Goal: Use online tool/utility: Utilize a website feature to perform a specific function

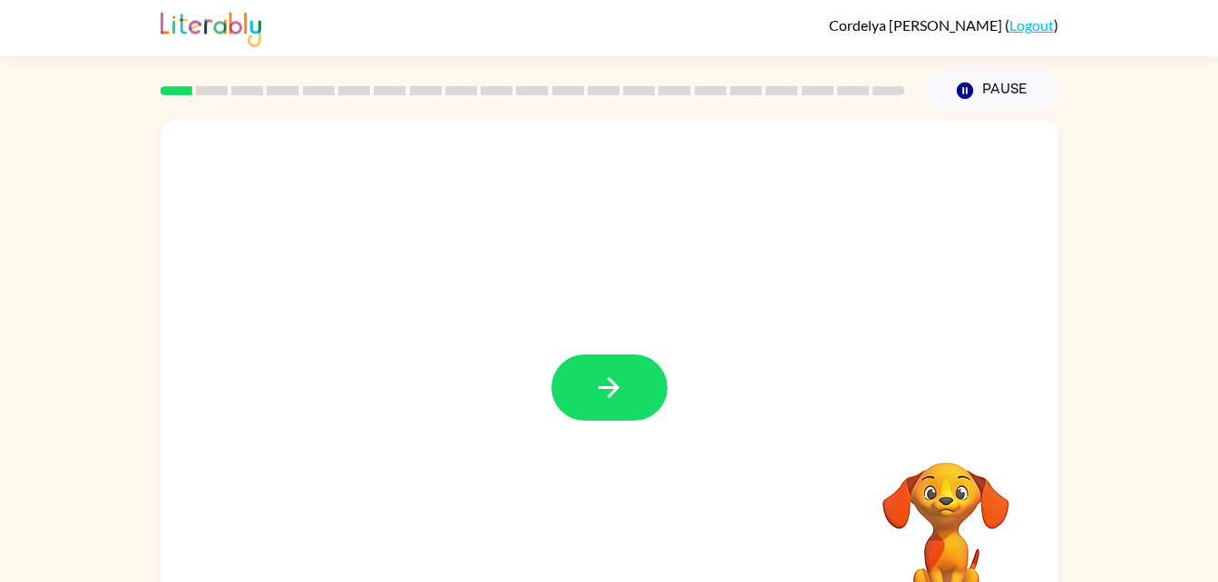
drag, startPoint x: 607, startPoint y: 387, endPoint x: 494, endPoint y: 392, distance: 113.5
click at [494, 392] on div at bounding box center [610, 379] width 898 height 518
click at [624, 380] on icon "button" at bounding box center [609, 388] width 32 height 32
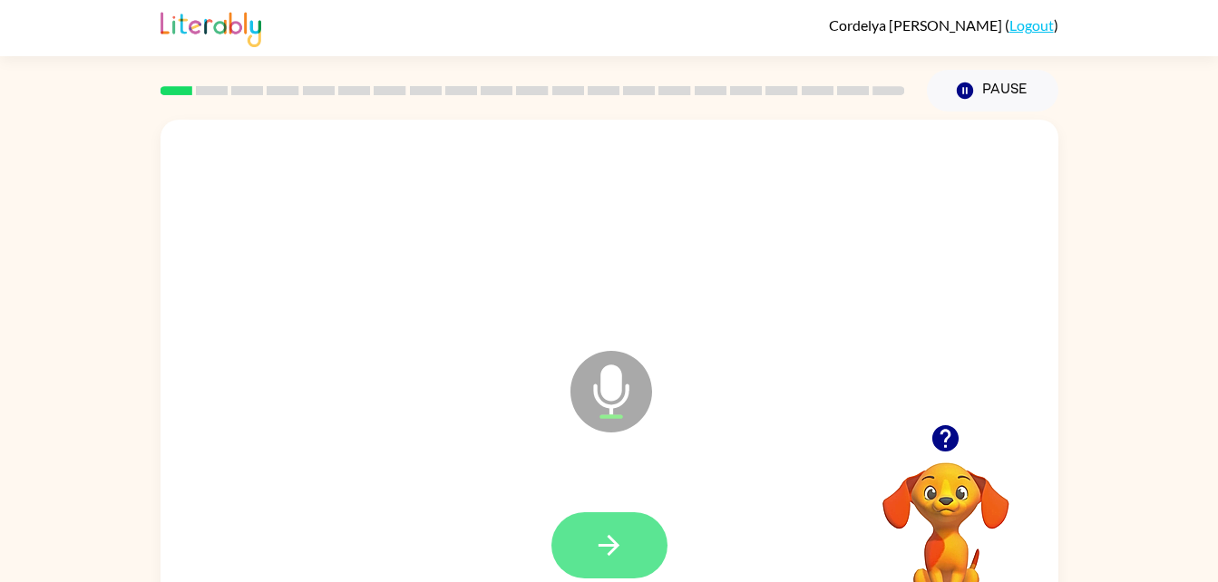
click at [585, 546] on button "button" at bounding box center [610, 546] width 116 height 66
click at [605, 528] on button "button" at bounding box center [610, 546] width 116 height 66
click at [592, 539] on button "button" at bounding box center [610, 546] width 116 height 66
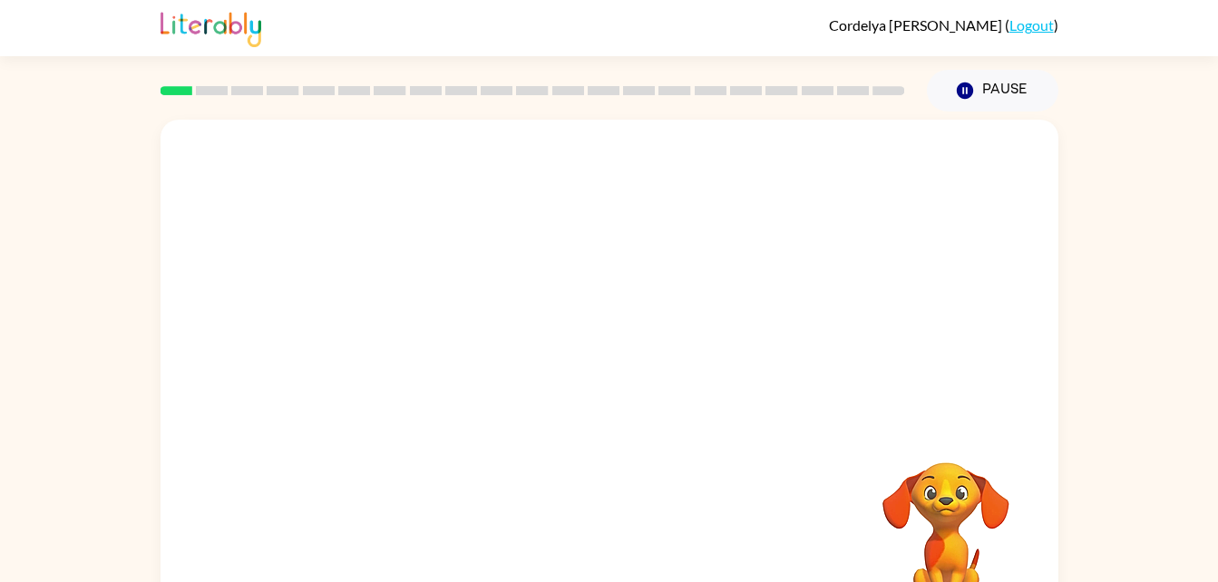
click at [592, 539] on div at bounding box center [610, 546] width 862 height 149
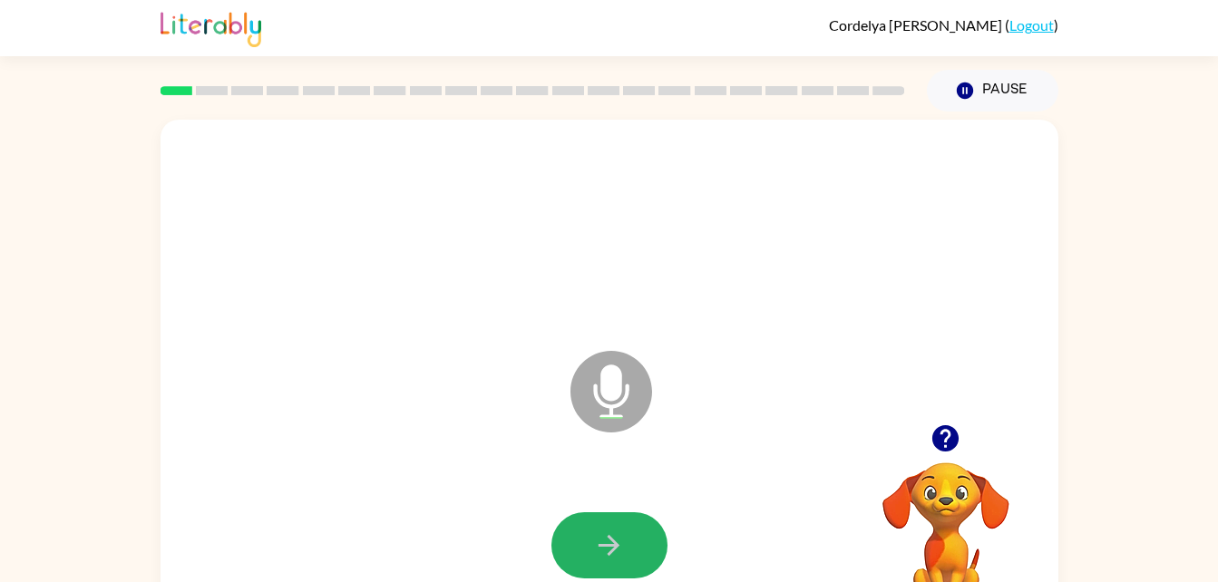
click at [593, 544] on icon "button" at bounding box center [609, 546] width 32 height 32
click at [593, 544] on div at bounding box center [610, 546] width 862 height 149
drag, startPoint x: 593, startPoint y: 544, endPoint x: 428, endPoint y: 445, distance: 192.5
drag, startPoint x: 428, startPoint y: 445, endPoint x: 436, endPoint y: 457, distance: 14.3
click at [436, 457] on div "Microphone The Microphone is here when it is your turn to talk" at bounding box center [610, 379] width 898 height 518
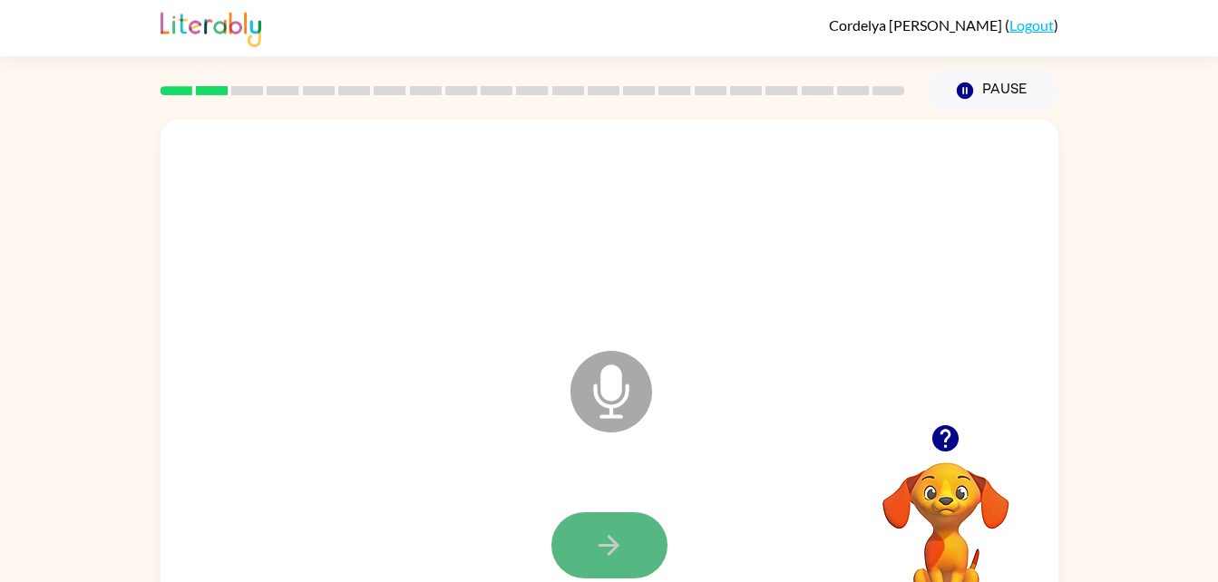
click at [605, 543] on icon "button" at bounding box center [609, 546] width 32 height 32
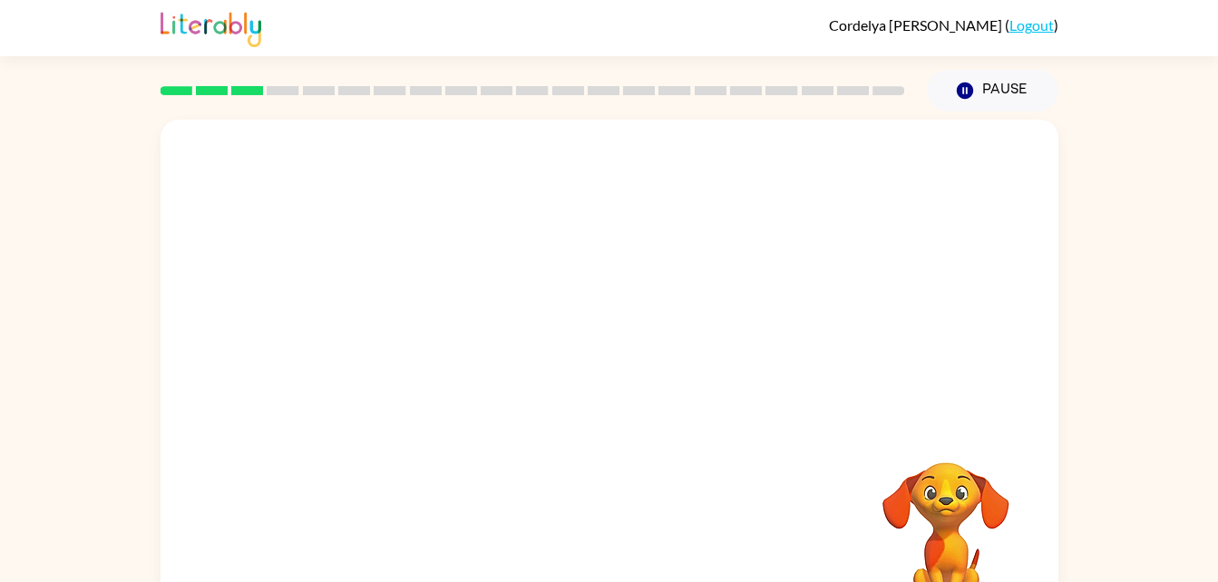
click at [605, 543] on div at bounding box center [610, 546] width 862 height 149
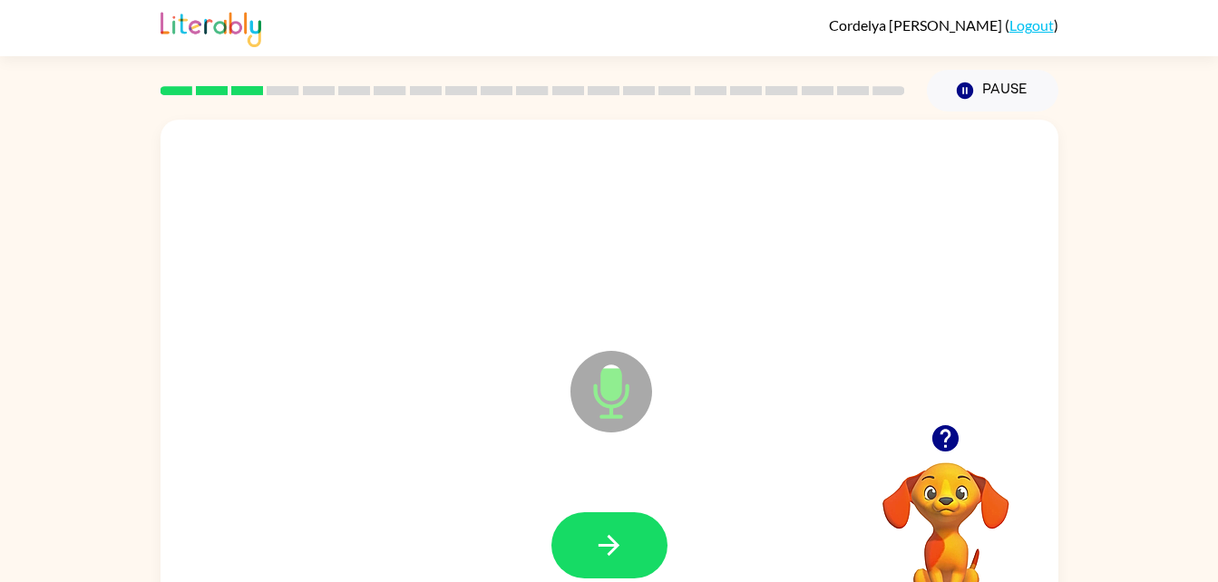
click at [605, 543] on icon "button" at bounding box center [609, 546] width 32 height 32
click at [604, 553] on icon "button" at bounding box center [609, 546] width 32 height 32
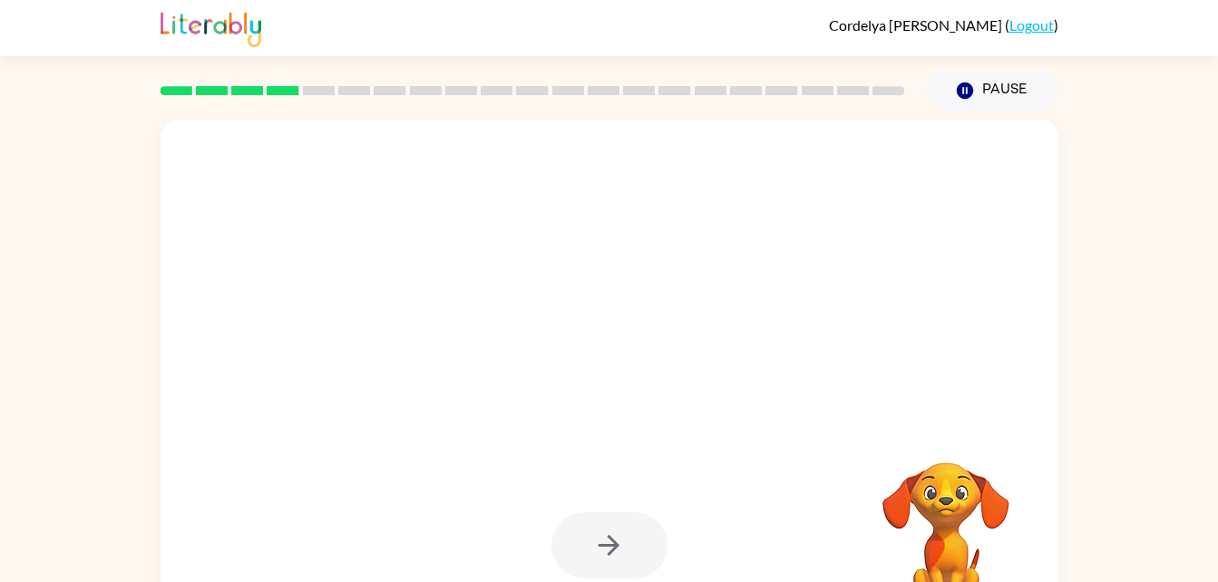
click at [604, 553] on div at bounding box center [610, 546] width 116 height 66
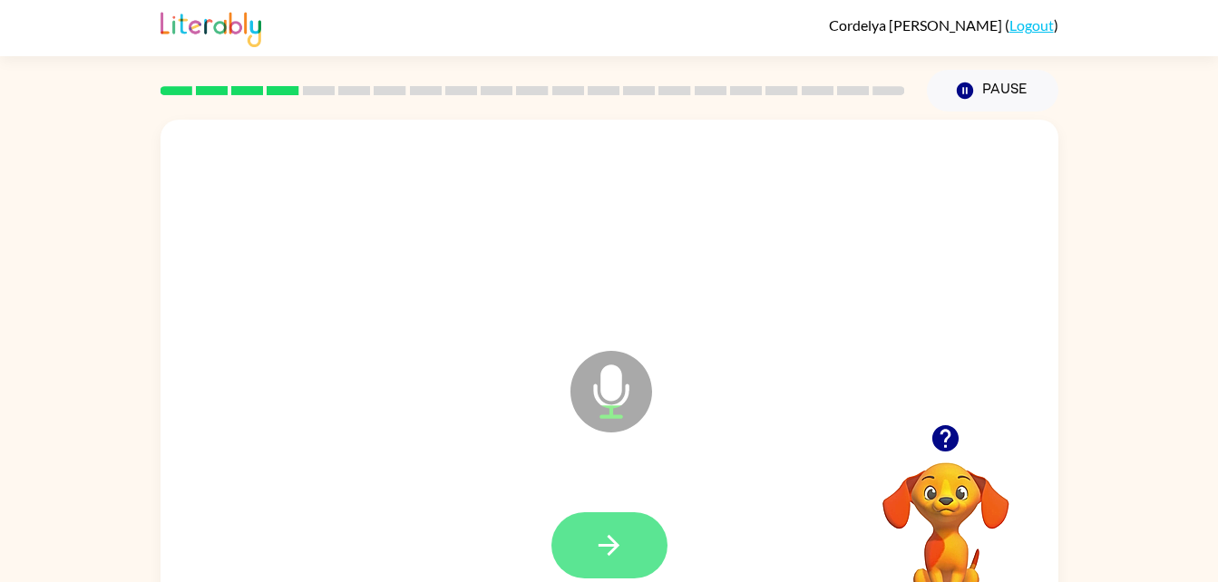
scroll to position [8, 0]
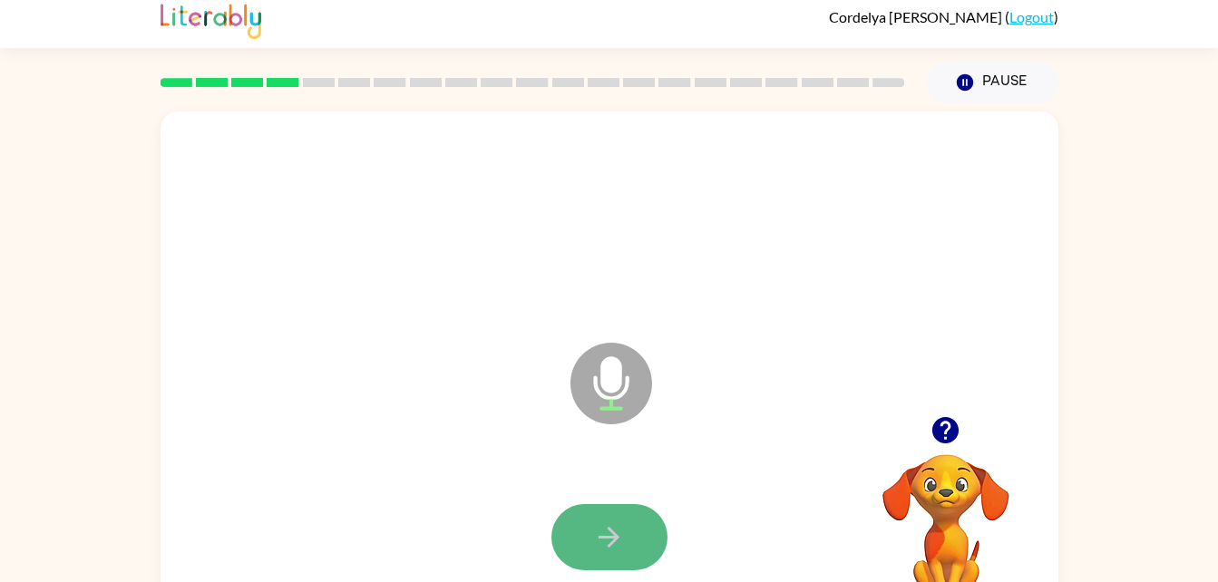
click at [596, 559] on button "button" at bounding box center [610, 537] width 116 height 66
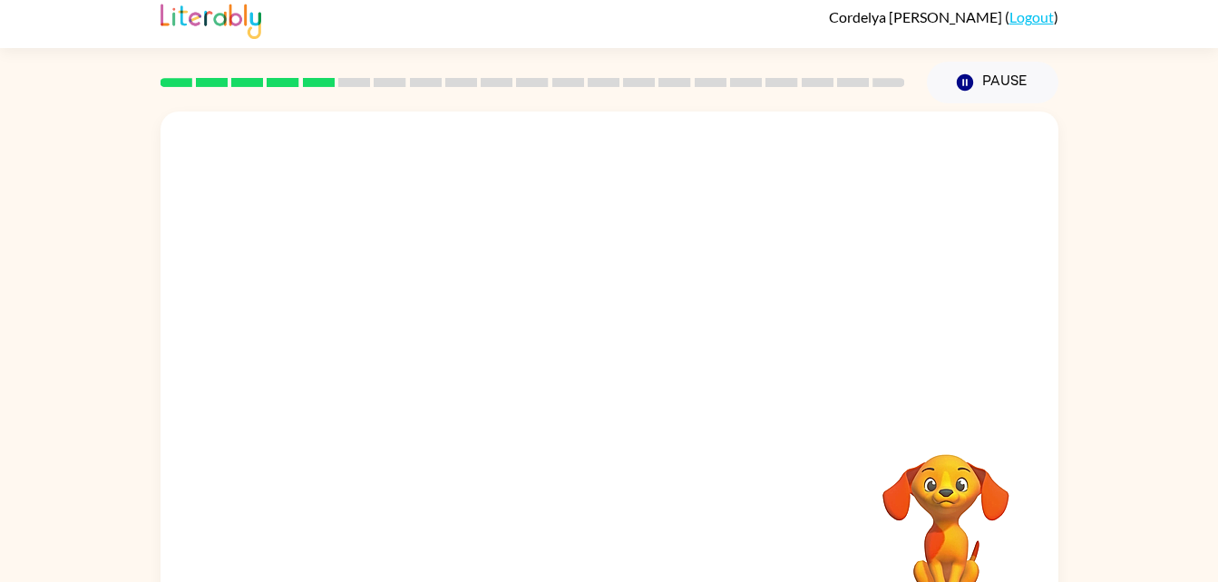
click at [596, 559] on div "Your browser must support playing .mp4 files to use Literably. Please try using…" at bounding box center [610, 371] width 898 height 518
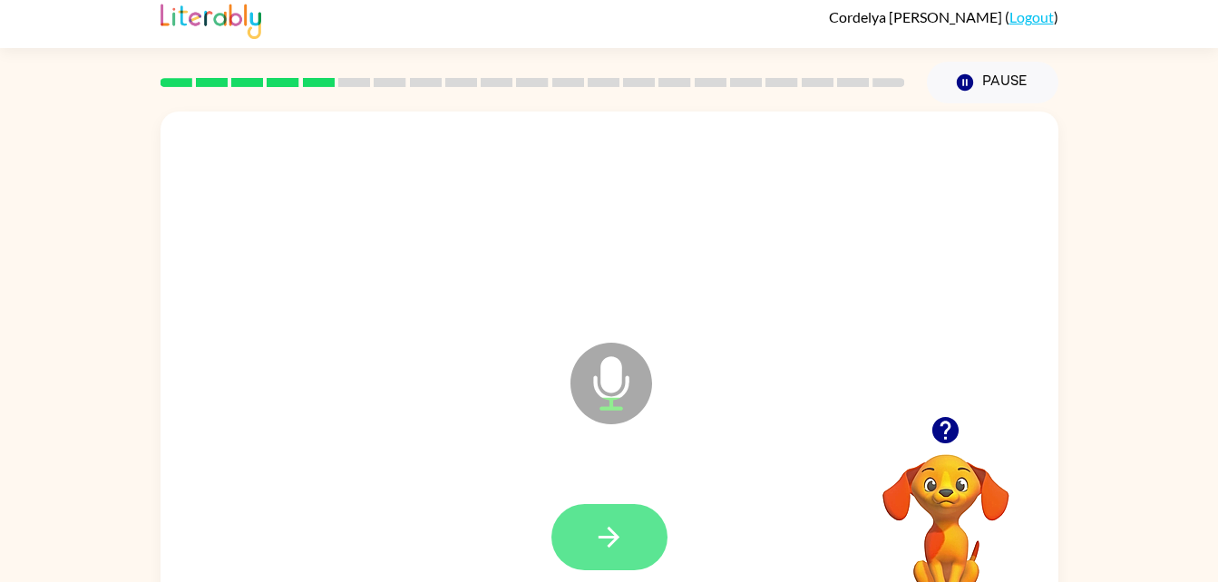
click at [606, 536] on icon "button" at bounding box center [609, 537] width 21 height 21
click at [615, 537] on icon "button" at bounding box center [609, 537] width 21 height 21
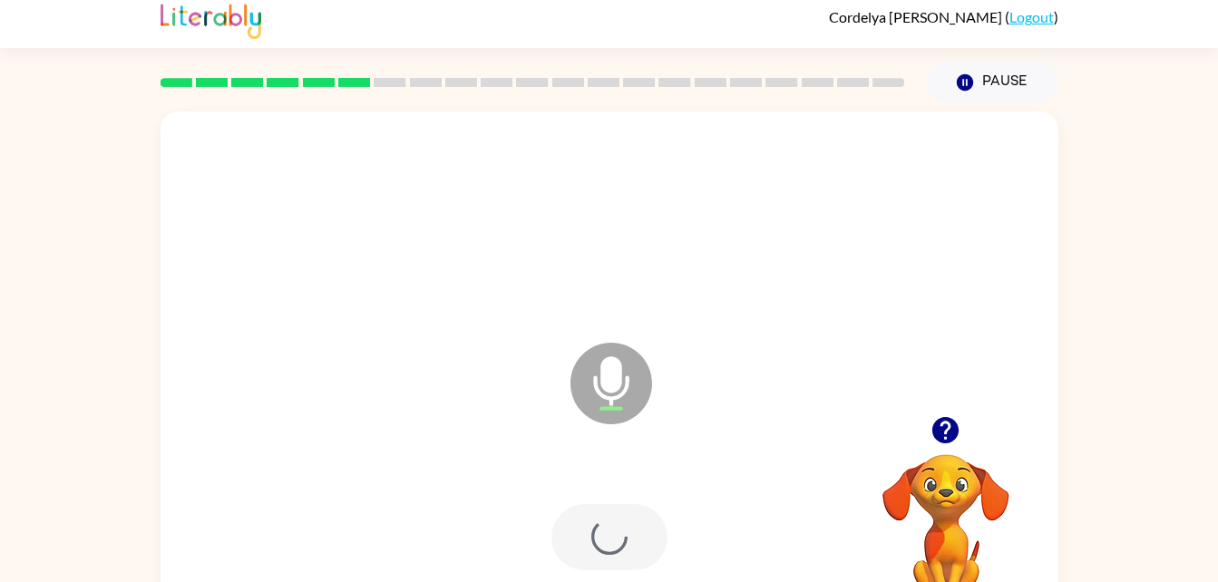
drag, startPoint x: 615, startPoint y: 537, endPoint x: 599, endPoint y: 514, distance: 27.9
click at [599, 514] on div at bounding box center [610, 537] width 116 height 66
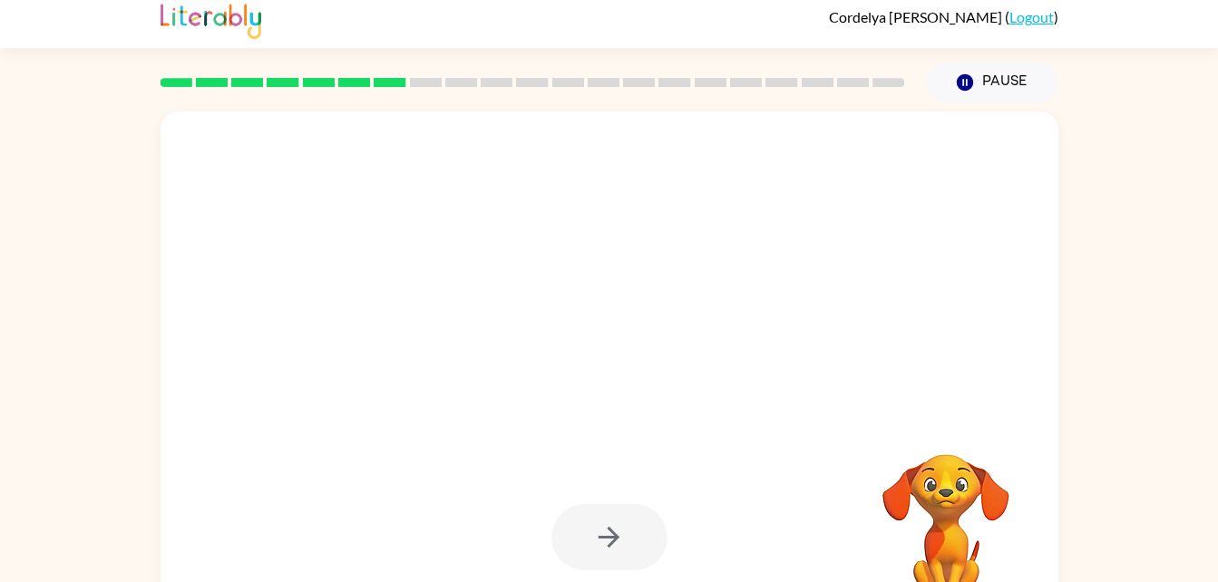
click at [621, 430] on div at bounding box center [610, 371] width 898 height 518
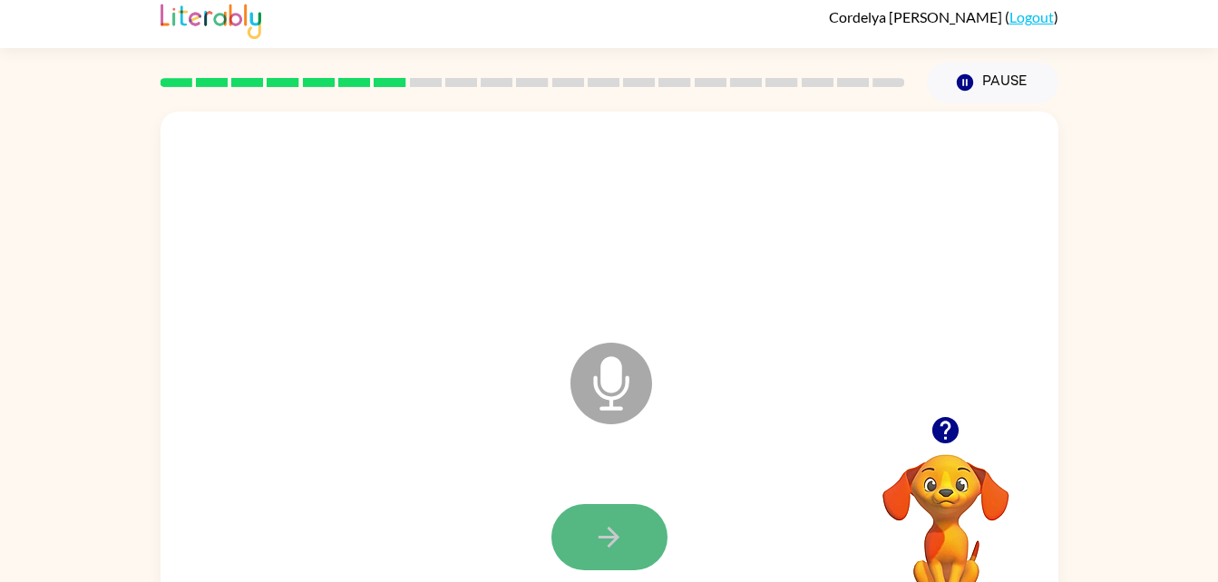
click at [606, 524] on icon "button" at bounding box center [609, 538] width 32 height 32
click at [631, 535] on button "button" at bounding box center [610, 537] width 116 height 66
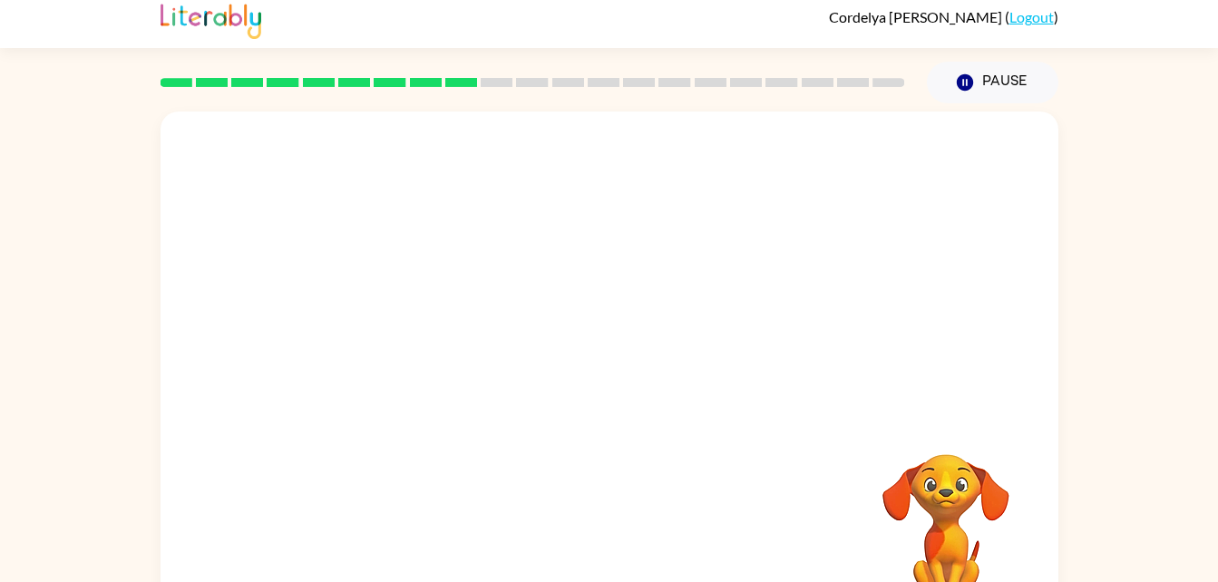
click at [903, 503] on video "Your browser must support playing .mp4 files to use Literably. Please try using…" at bounding box center [946, 516] width 181 height 181
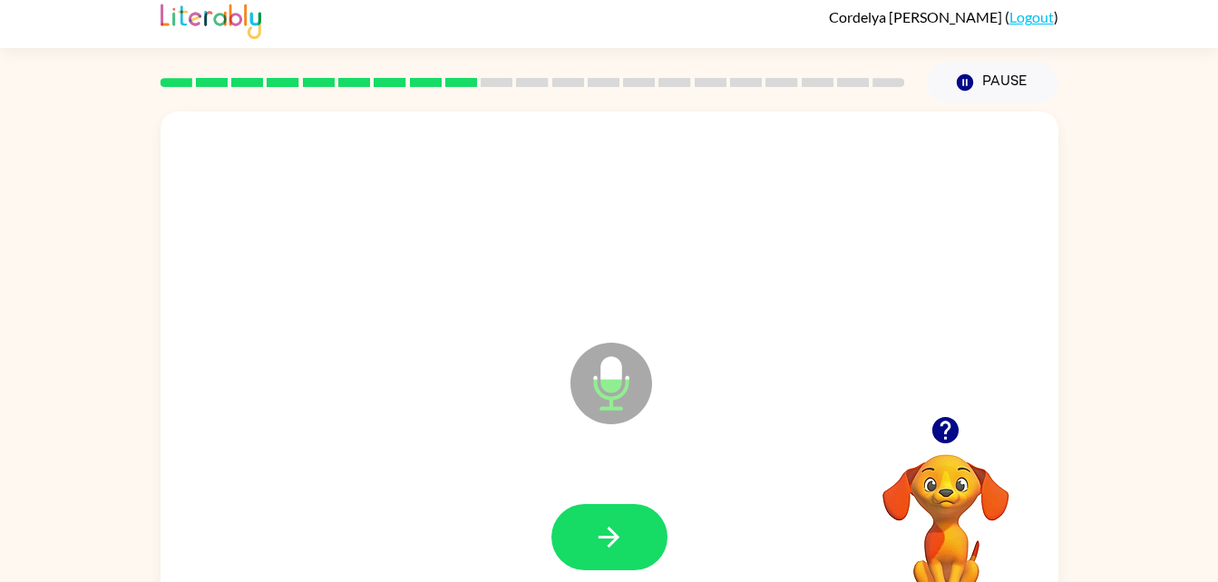
click at [648, 503] on div at bounding box center [610, 538] width 862 height 149
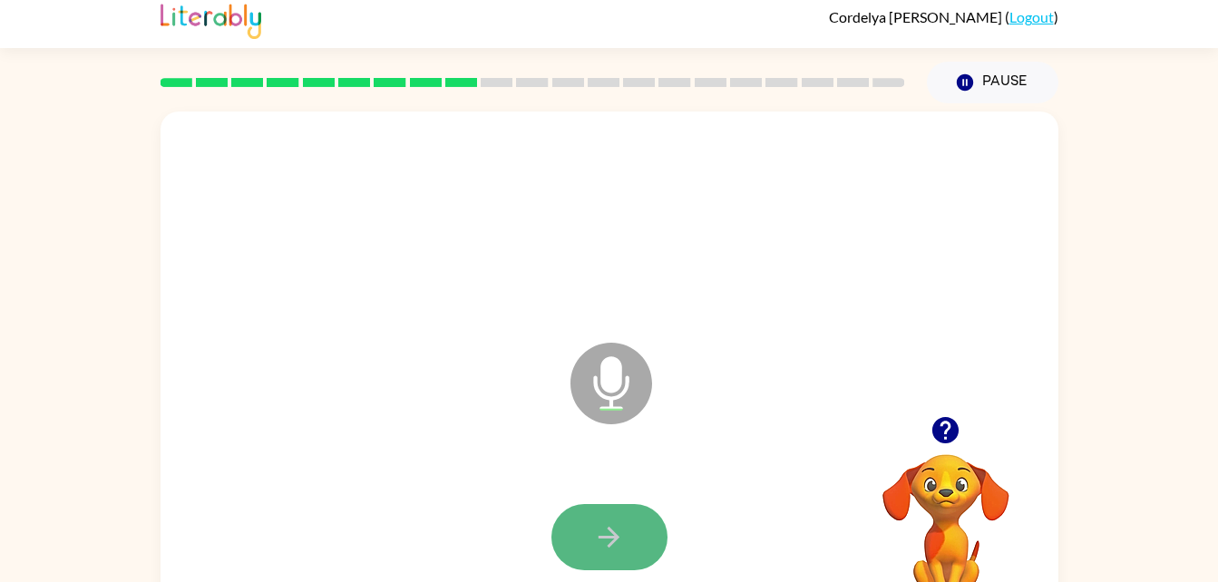
click at [639, 506] on button "button" at bounding box center [610, 537] width 116 height 66
click at [601, 530] on icon "button" at bounding box center [609, 538] width 32 height 32
drag, startPoint x: 601, startPoint y: 530, endPoint x: 558, endPoint y: 534, distance: 42.9
click at [558, 534] on button "button" at bounding box center [610, 537] width 116 height 66
click at [558, 546] on button "button" at bounding box center [610, 537] width 116 height 66
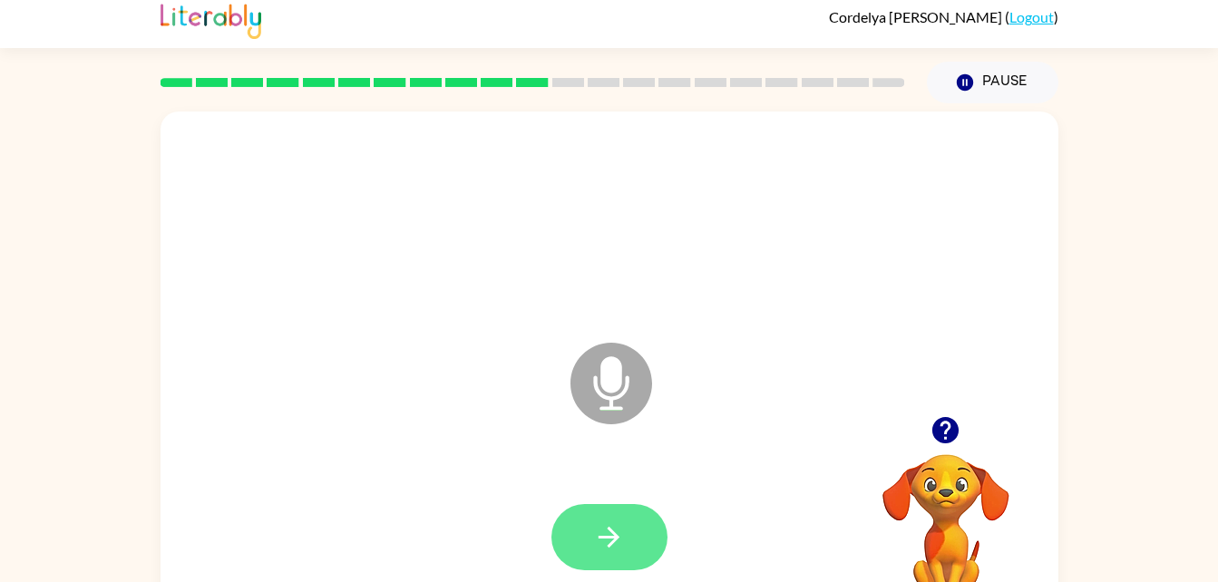
click at [596, 518] on button "button" at bounding box center [610, 537] width 116 height 66
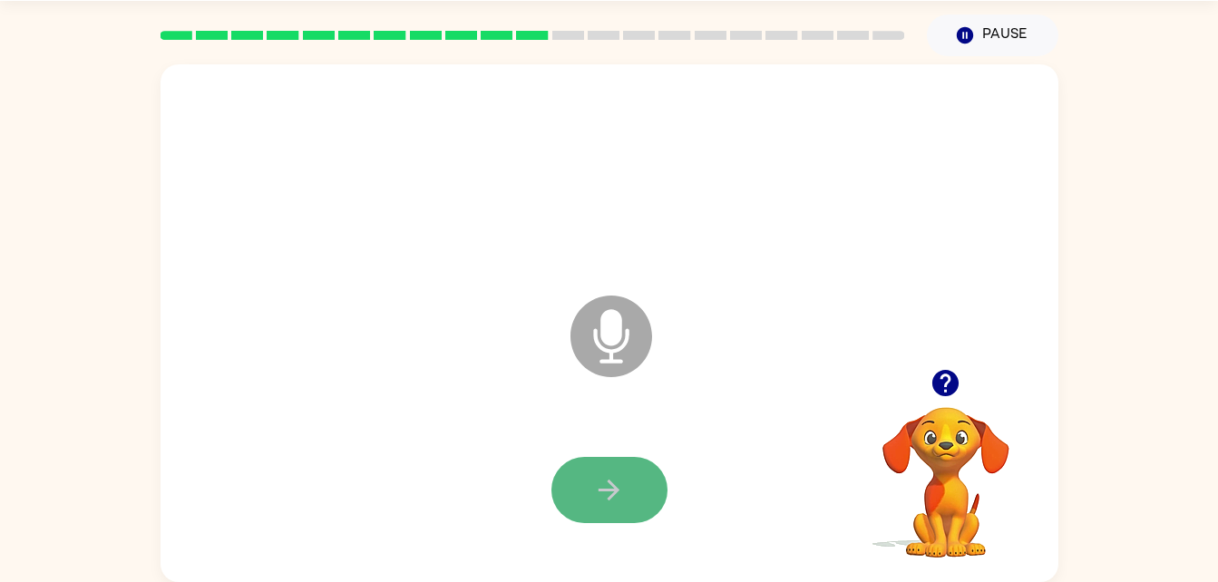
click at [601, 478] on icon "button" at bounding box center [609, 490] width 32 height 32
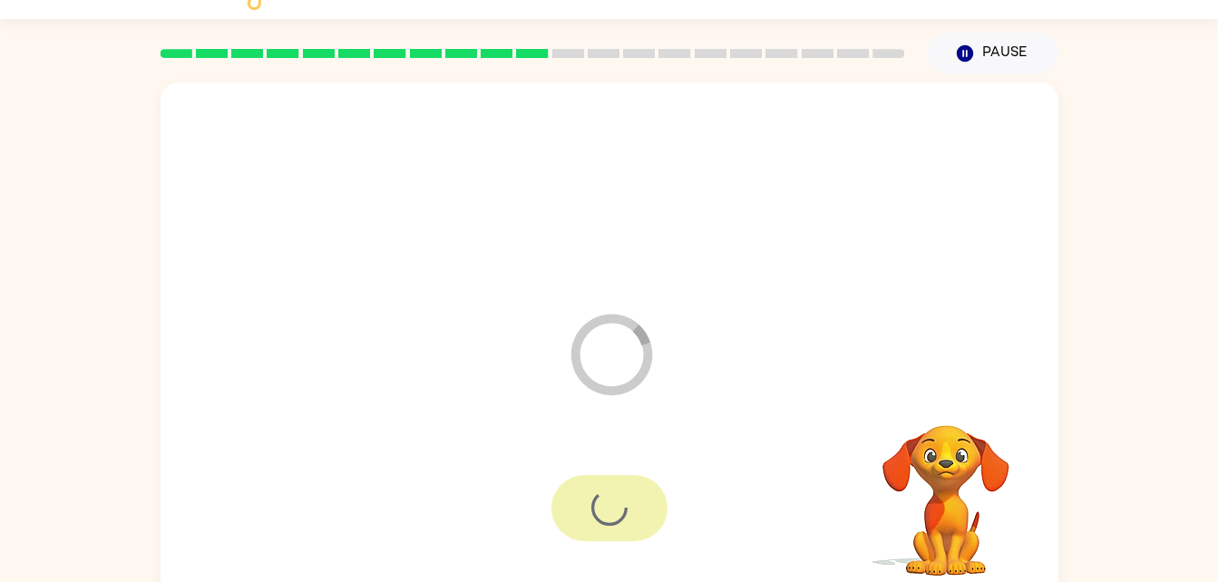
scroll to position [44, 0]
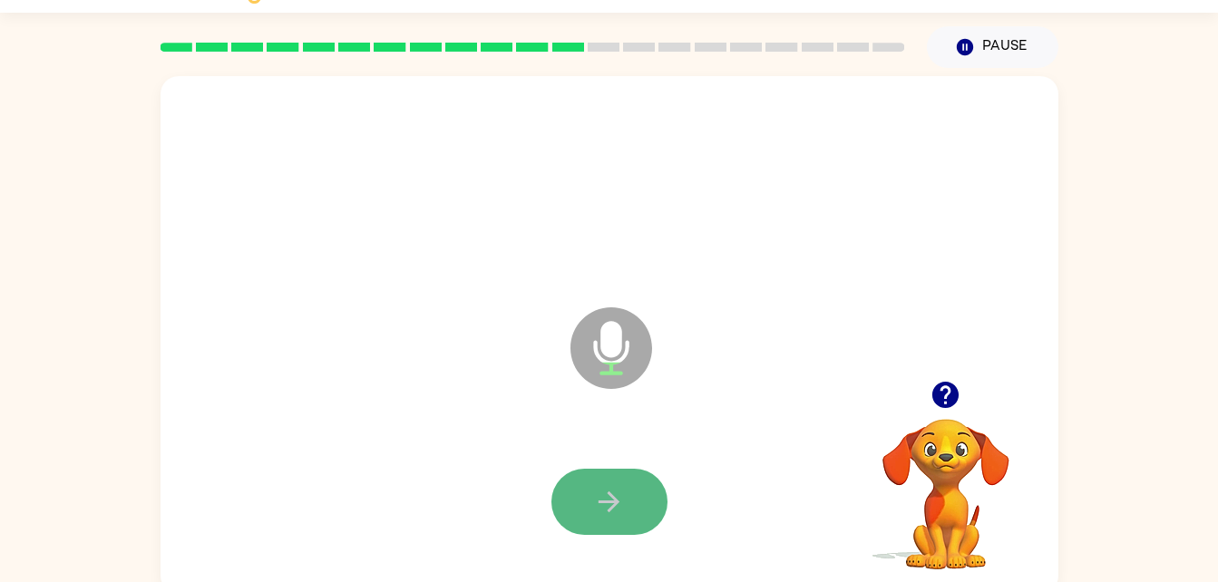
click at [603, 512] on icon "button" at bounding box center [609, 502] width 32 height 32
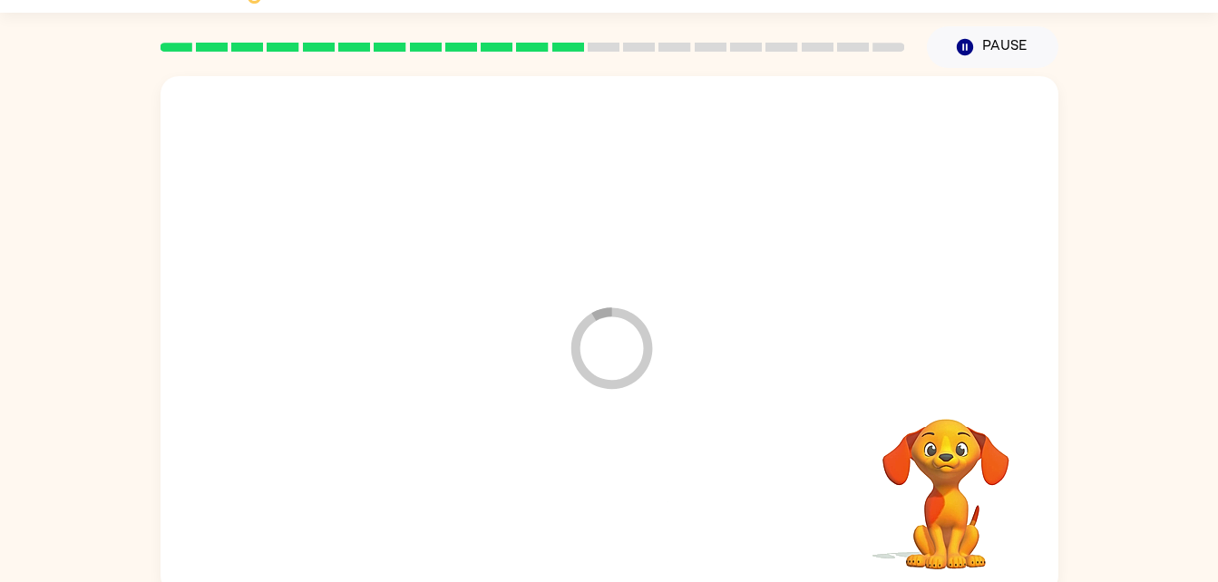
click at [603, 512] on div at bounding box center [610, 502] width 862 height 149
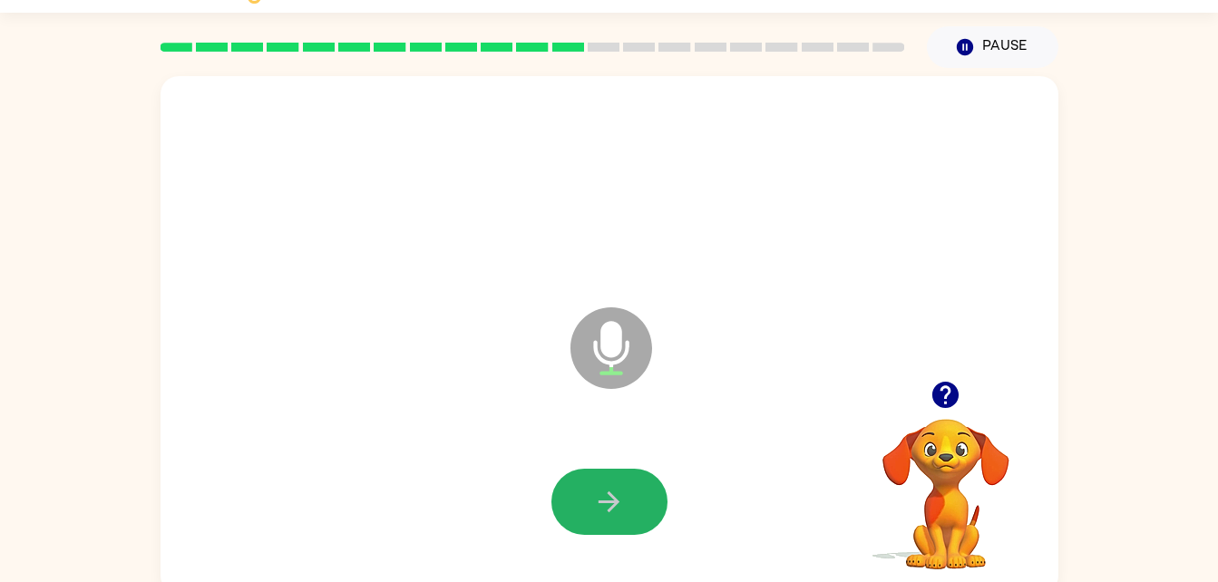
click at [603, 512] on icon "button" at bounding box center [609, 502] width 32 height 32
drag, startPoint x: 603, startPoint y: 512, endPoint x: 561, endPoint y: 506, distance: 43.0
click at [561, 506] on div at bounding box center [610, 502] width 116 height 66
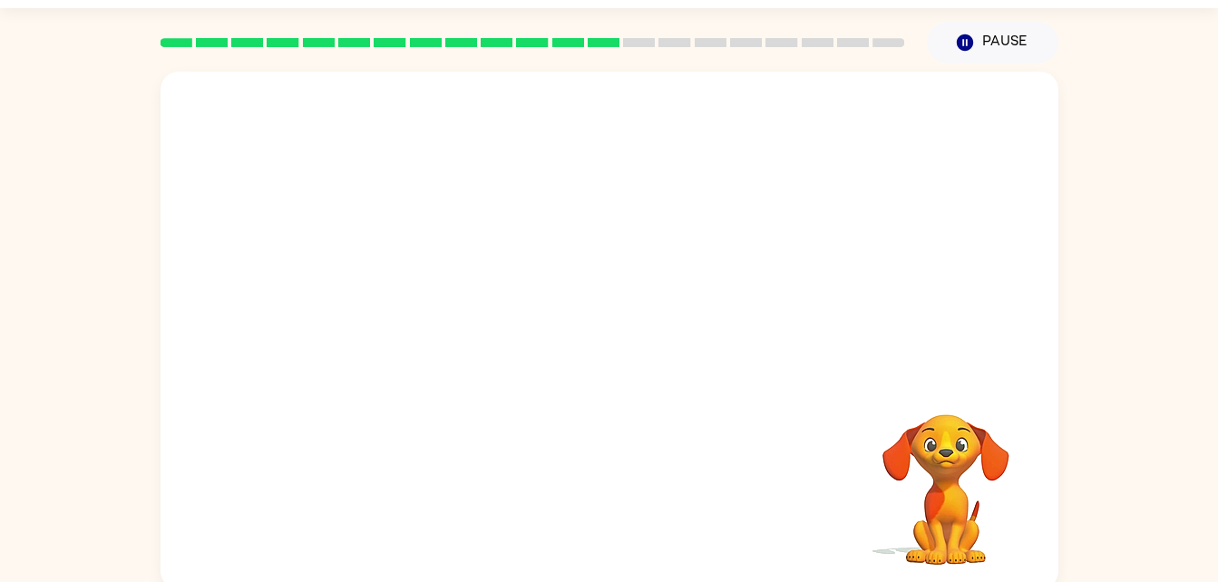
scroll to position [55, 0]
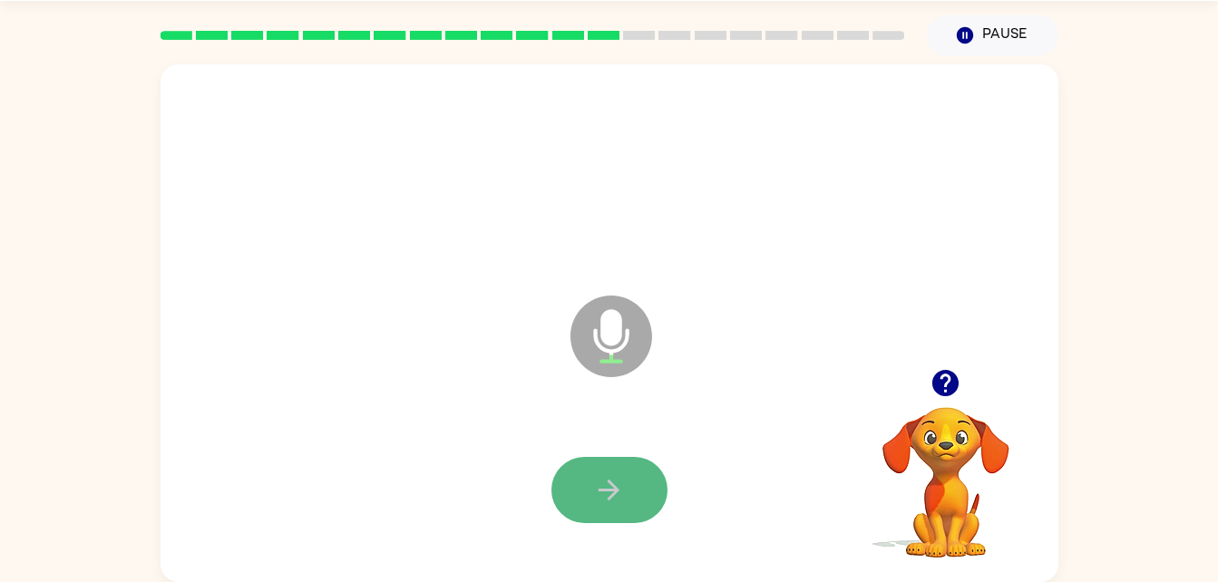
click at [619, 486] on icon "button" at bounding box center [609, 490] width 32 height 32
click at [614, 485] on icon "button" at bounding box center [609, 490] width 21 height 21
click at [643, 479] on button "button" at bounding box center [610, 490] width 116 height 66
click at [941, 373] on icon "button" at bounding box center [946, 383] width 26 height 26
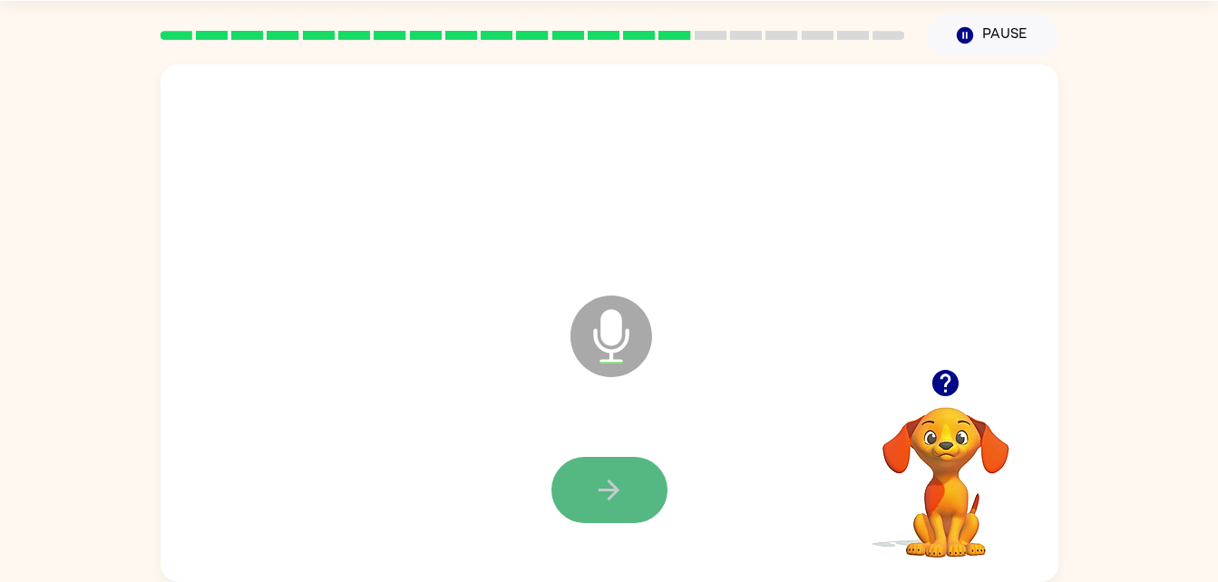
click at [637, 474] on button "button" at bounding box center [610, 490] width 116 height 66
click at [582, 488] on button "button" at bounding box center [610, 490] width 116 height 66
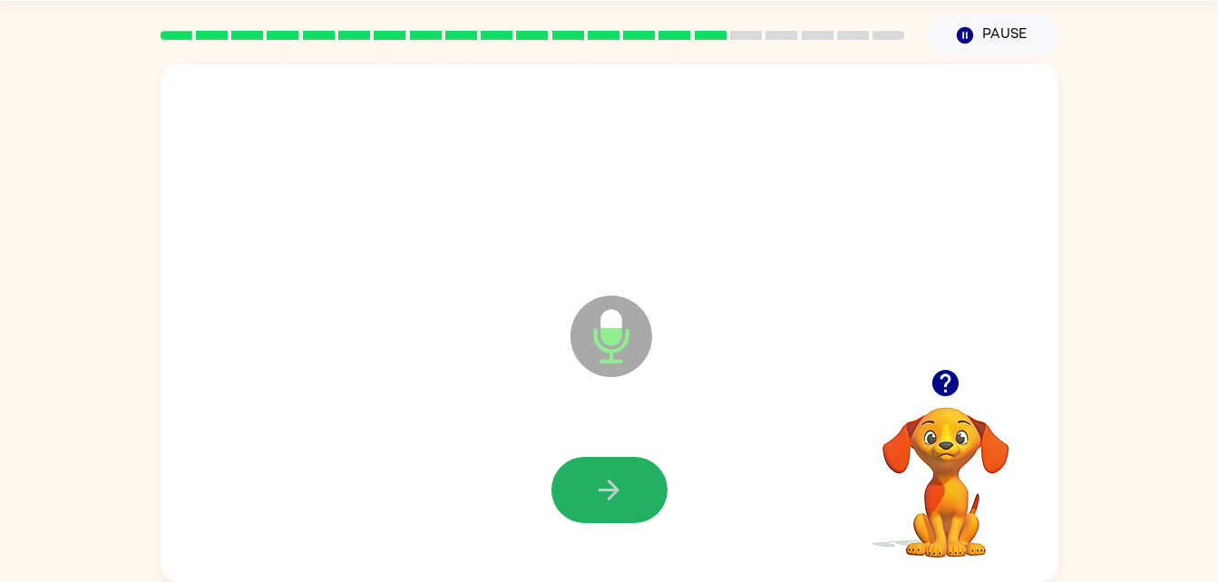
drag, startPoint x: 582, startPoint y: 488, endPoint x: 591, endPoint y: 482, distance: 10.3
click at [591, 482] on button "button" at bounding box center [610, 490] width 116 height 66
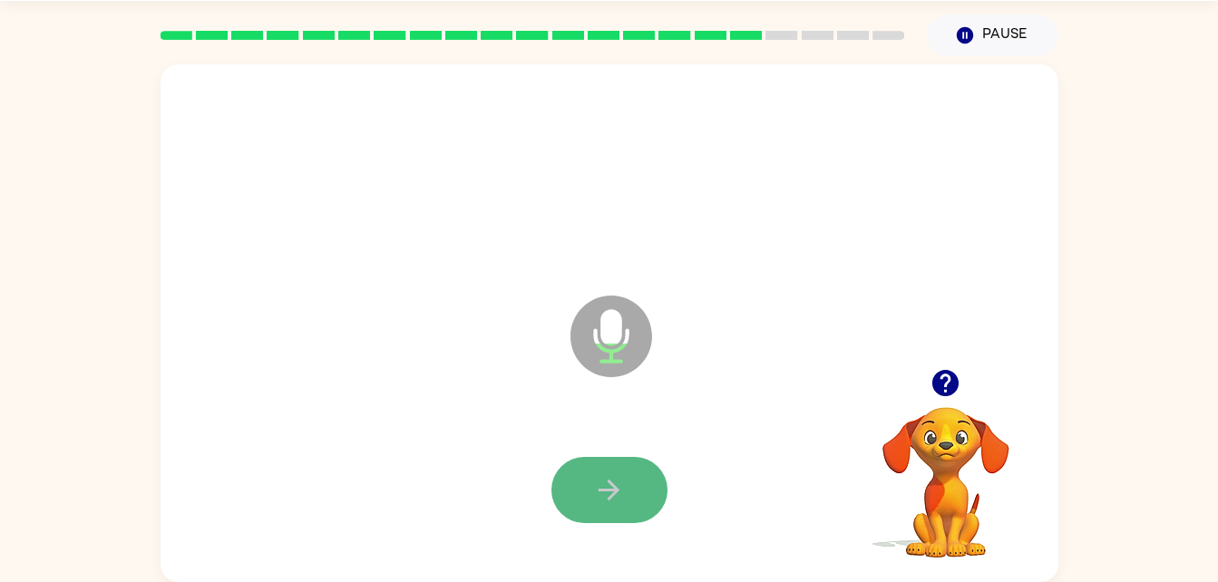
click at [570, 504] on button "button" at bounding box center [610, 490] width 116 height 66
click at [598, 489] on icon "button" at bounding box center [609, 490] width 32 height 32
click at [590, 493] on button "button" at bounding box center [610, 490] width 116 height 66
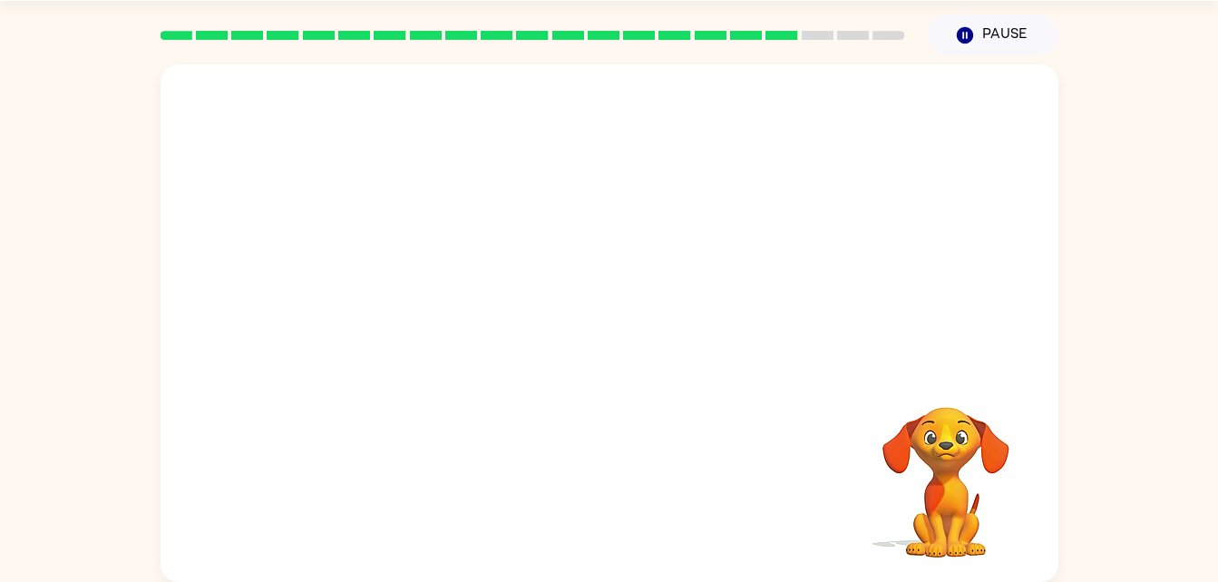
click at [284, 45] on div at bounding box center [533, 36] width 767 height 64
click at [417, 174] on div at bounding box center [610, 175] width 862 height 149
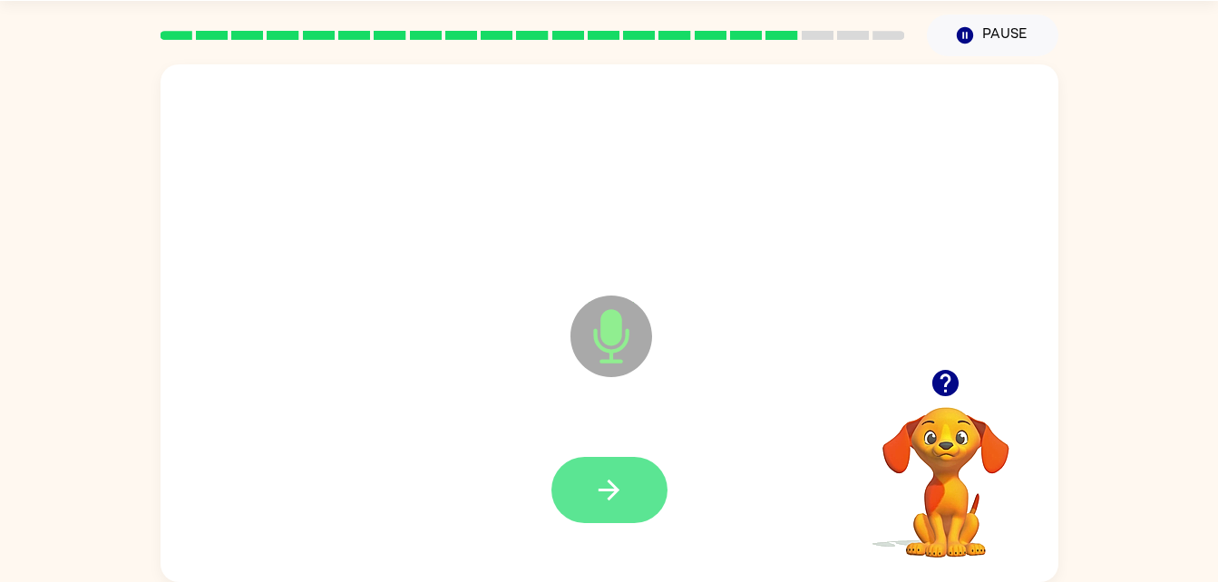
click at [611, 471] on button "button" at bounding box center [610, 490] width 116 height 66
click at [613, 478] on icon "button" at bounding box center [609, 490] width 32 height 32
click at [618, 469] on button "button" at bounding box center [610, 490] width 116 height 66
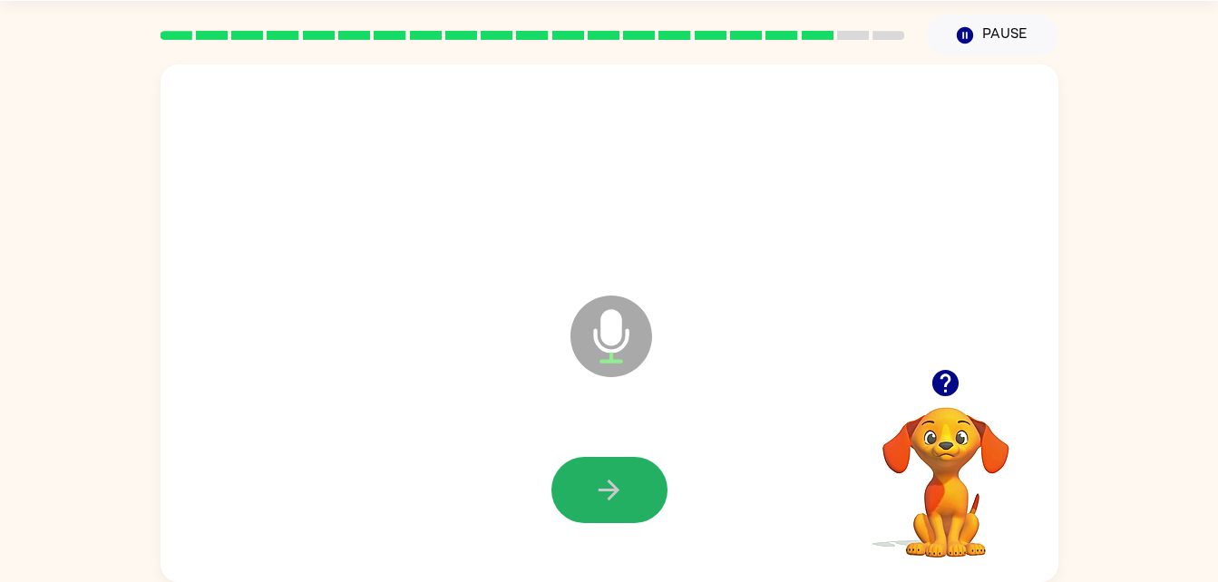
click at [576, 498] on button "button" at bounding box center [610, 490] width 116 height 66
click at [574, 498] on button "button" at bounding box center [610, 490] width 116 height 66
drag, startPoint x: 574, startPoint y: 499, endPoint x: 563, endPoint y: 491, distance: 13.6
click at [563, 491] on button "button" at bounding box center [610, 490] width 116 height 66
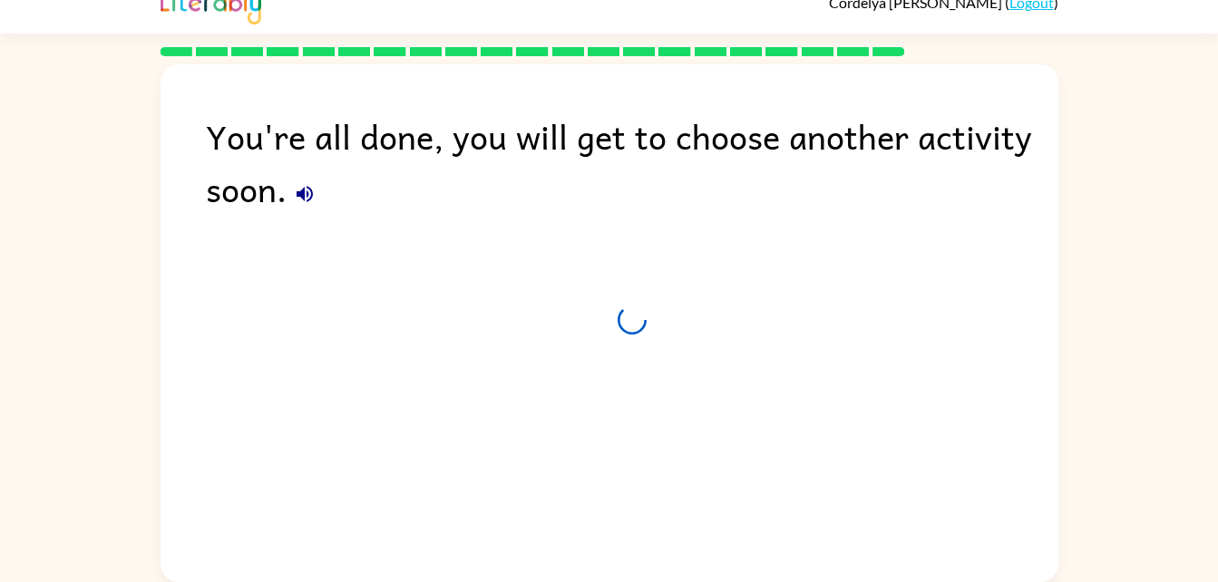
scroll to position [23, 0]
